Goal: Find specific page/section: Find specific page/section

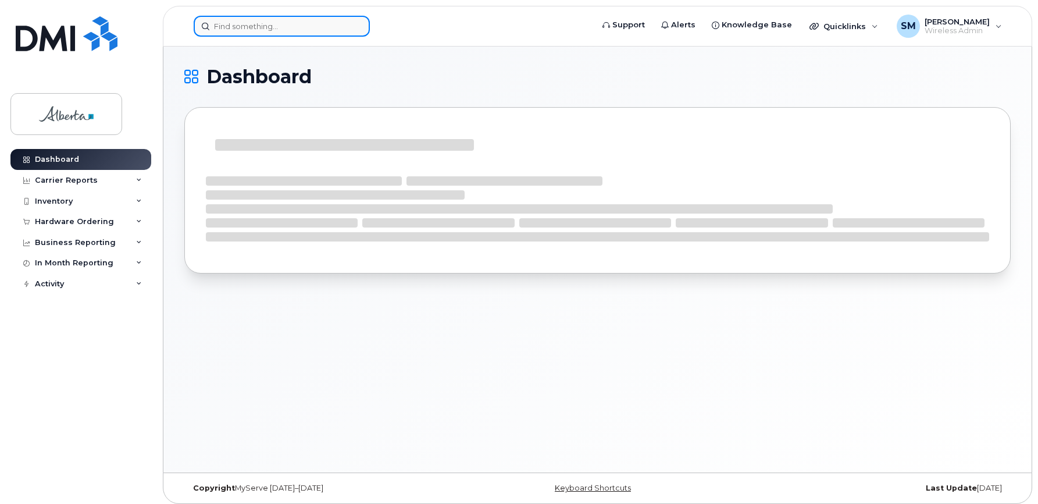
click at [231, 25] on input at bounding box center [282, 26] width 176 height 21
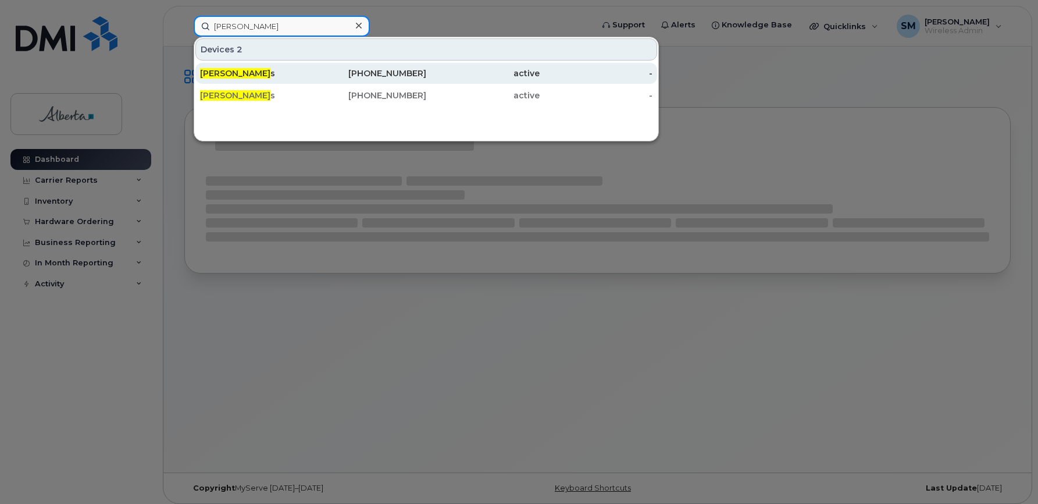
type input "dan william"
click at [231, 73] on span "Dan William" at bounding box center [235, 73] width 70 height 10
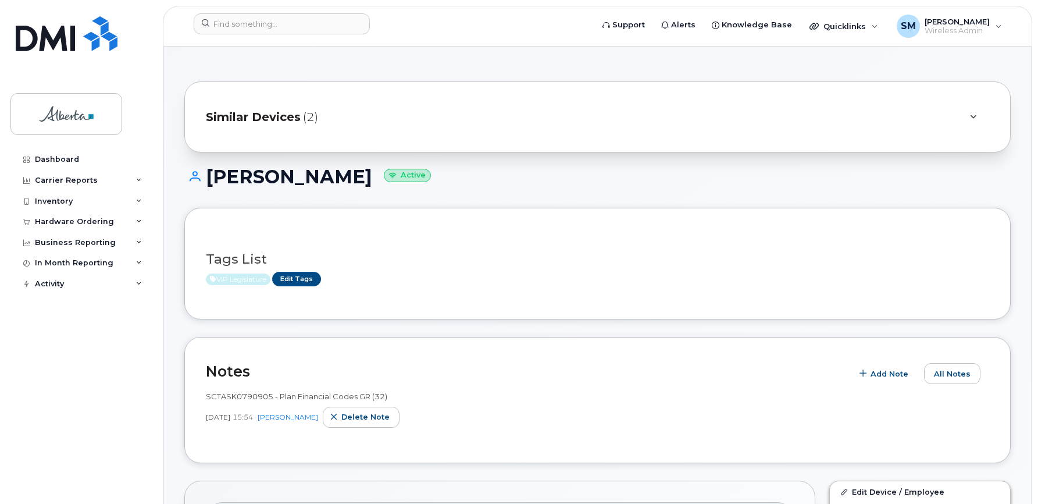
click at [263, 112] on span "Similar Devices" at bounding box center [253, 117] width 95 height 17
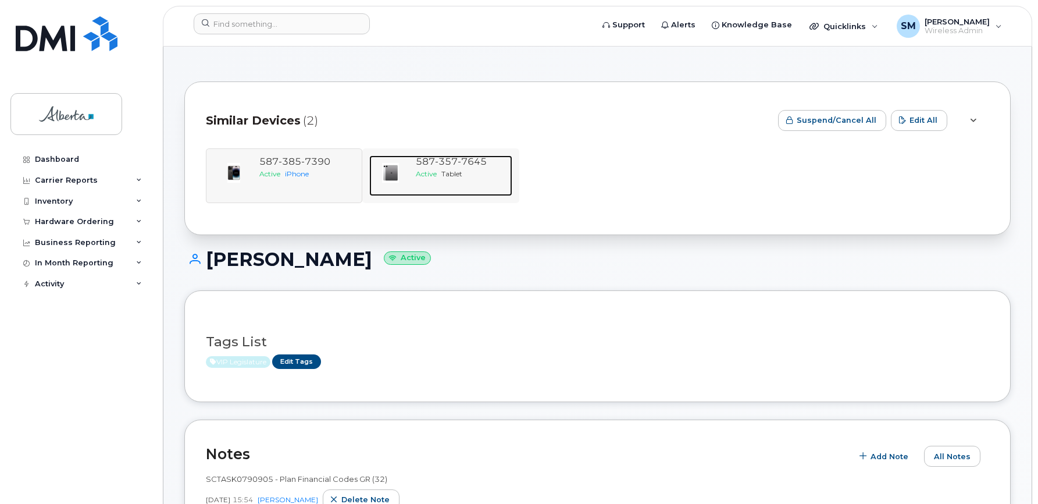
click at [437, 160] on span "357" at bounding box center [446, 161] width 23 height 11
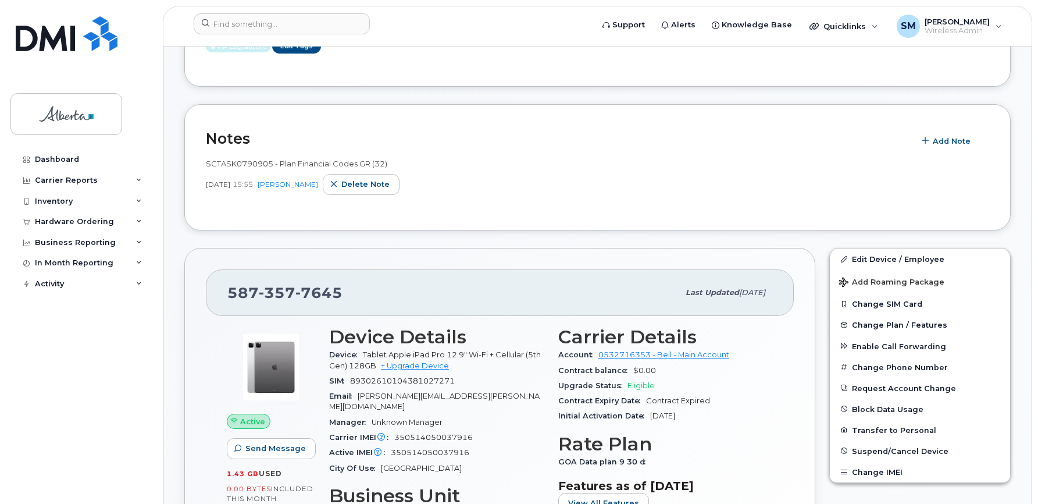
scroll to position [291, 0]
